Goal: Find contact information: Find contact information

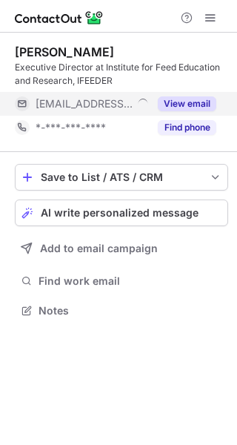
scroll to position [300, 237]
click at [207, 99] on button "View email" at bounding box center [187, 103] width 59 height 15
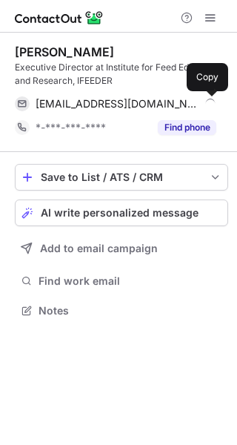
click at [207, 99] on span at bounding box center [209, 104] width 12 height 12
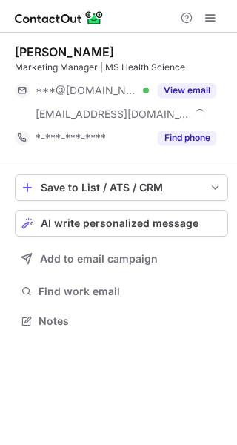
scroll to position [311, 237]
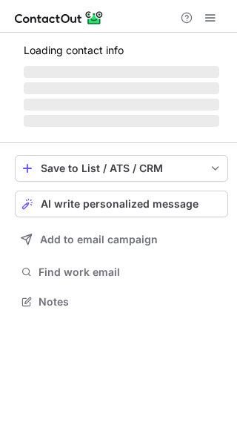
scroll to position [324, 237]
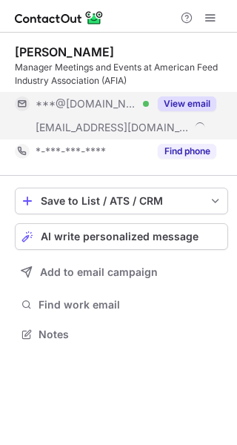
click at [195, 99] on button "View email" at bounding box center [187, 103] width 59 height 15
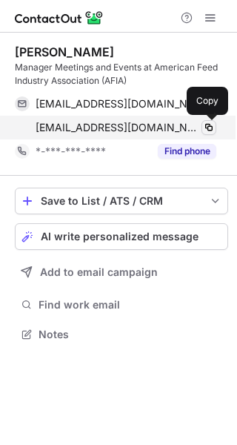
click at [209, 120] on button at bounding box center [209, 127] width 15 height 15
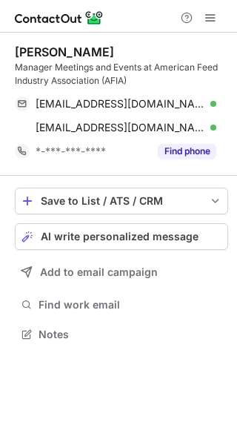
scroll to position [324, 237]
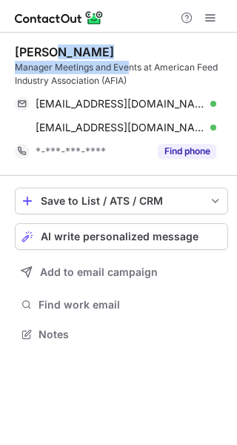
drag, startPoint x: 52, startPoint y: 48, endPoint x: 130, endPoint y: 62, distance: 79.0
click at [130, 62] on div "Daisy Rodriguez Manager Meetings and Events at American Feed Industry Associati…" at bounding box center [121, 65] width 213 height 43
click at [131, 42] on div "Daisy Rodriguez Manager Meetings and Events at American Feed Industry Associati…" at bounding box center [121, 104] width 213 height 143
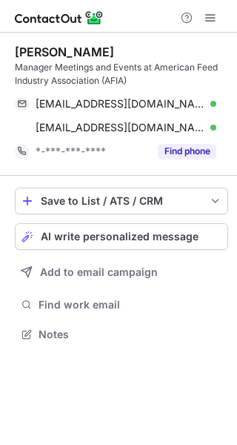
drag, startPoint x: 116, startPoint y: 44, endPoint x: 50, endPoint y: 52, distance: 66.5
click at [50, 52] on div "Daisy Rodriguez Manager Meetings and Events at American Feed Industry Associati…" at bounding box center [121, 104] width 213 height 143
copy div "Rodriguez"
drag, startPoint x: 44, startPoint y: 49, endPoint x: 16, endPoint y: 50, distance: 28.9
click at [16, 50] on div "Daisy Rodriguez" at bounding box center [64, 51] width 99 height 15
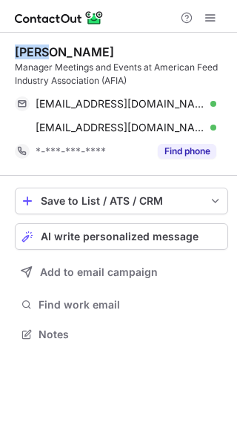
copy div "Daisy"
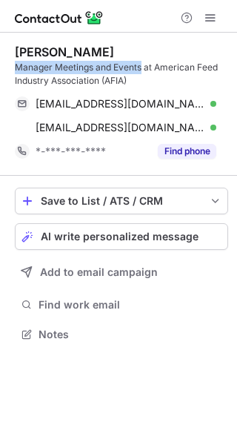
drag, startPoint x: 142, startPoint y: 67, endPoint x: 16, endPoint y: 68, distance: 126.0
click at [16, 68] on div "Manager Meetings and Events at American Feed Industry Association (AFIA)" at bounding box center [121, 74] width 213 height 27
copy div "Manager Meetings and Events"
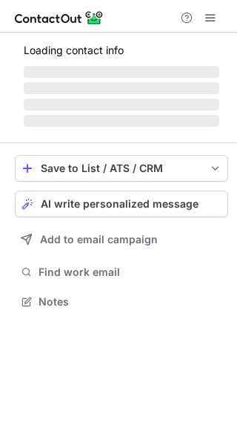
scroll to position [311, 237]
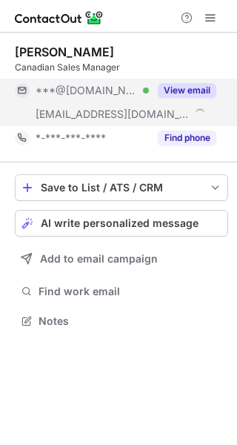
click at [195, 82] on div "View email" at bounding box center [182, 91] width 67 height 24
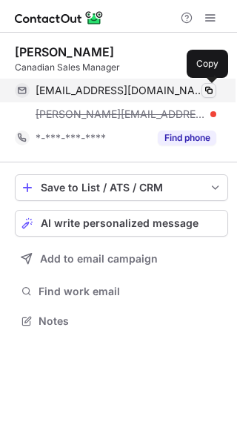
click at [210, 93] on span at bounding box center [209, 91] width 12 height 12
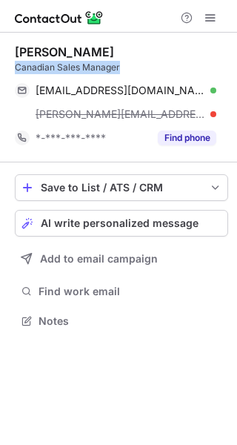
drag, startPoint x: 122, startPoint y: 64, endPoint x: 16, endPoint y: 69, distance: 106.1
click at [16, 69] on div "Canadian Sales Manager" at bounding box center [121, 67] width 213 height 13
copy div "Canadian Sales Manager"
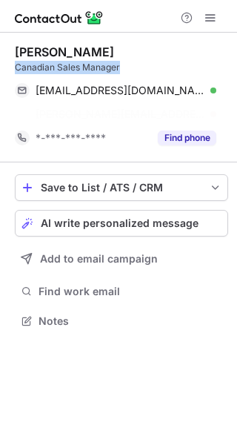
scroll to position [287, 237]
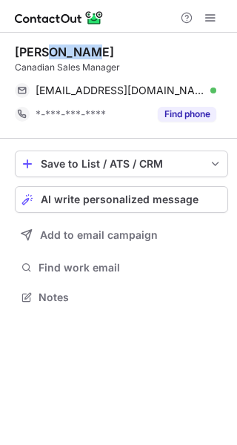
drag, startPoint x: 45, startPoint y: 48, endPoint x: 99, endPoint y: 49, distance: 53.4
click at [99, 49] on div "[PERSON_NAME]" at bounding box center [121, 51] width 213 height 15
copy div "[PERSON_NAME]"
click at [40, 54] on div "[PERSON_NAME]" at bounding box center [64, 51] width 99 height 15
drag, startPoint x: 40, startPoint y: 54, endPoint x: 20, endPoint y: 54, distance: 20.0
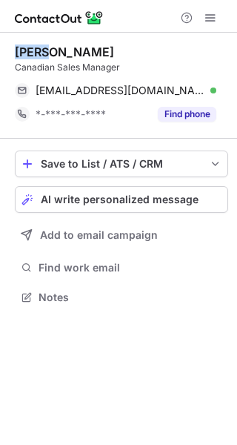
click at [20, 54] on div "[PERSON_NAME]" at bounding box center [64, 51] width 99 height 15
copy div "Paul"
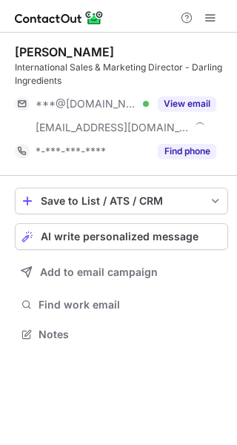
scroll to position [324, 237]
drag, startPoint x: 50, startPoint y: 53, endPoint x: 124, endPoint y: 50, distance: 73.5
click at [124, 50] on div "Pieter Naessens" at bounding box center [121, 51] width 213 height 15
copy div "Naessens"
drag, startPoint x: 49, startPoint y: 50, endPoint x: 16, endPoint y: 51, distance: 32.6
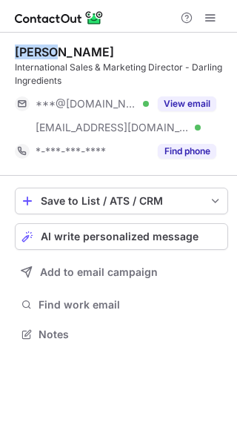
click at [16, 51] on div "Pieter Naessens" at bounding box center [64, 51] width 99 height 15
copy div "Pieter"
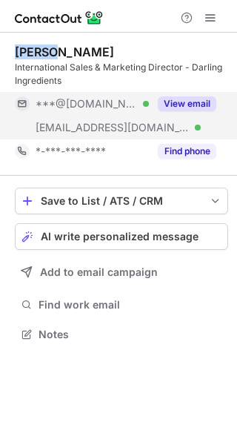
click at [182, 99] on button "View email" at bounding box center [187, 103] width 59 height 15
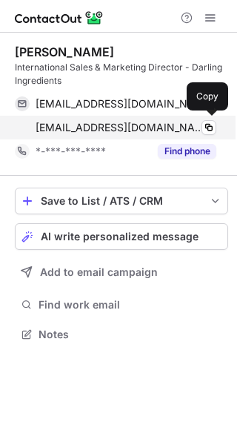
click at [201, 120] on div "pnaessens@darlingii.com Verified Copy" at bounding box center [116, 128] width 202 height 24
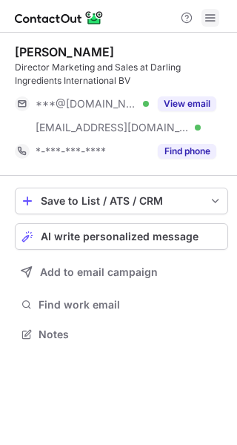
scroll to position [324, 237]
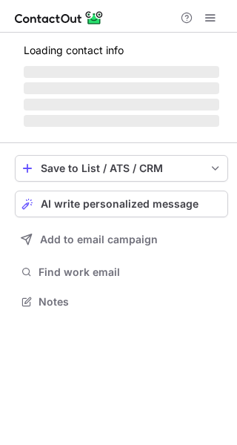
scroll to position [300, 237]
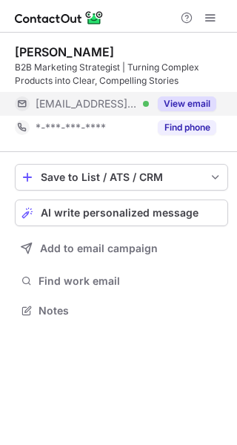
click at [197, 105] on button "View email" at bounding box center [187, 103] width 59 height 15
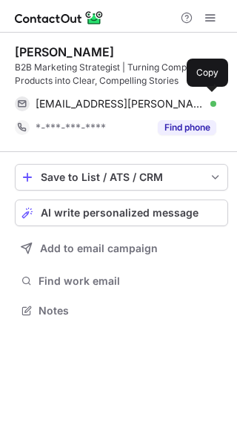
click at [197, 105] on div "[EMAIL_ADDRESS][PERSON_NAME][DOMAIN_NAME] Verified" at bounding box center [126, 103] width 181 height 13
